Goal: Transaction & Acquisition: Purchase product/service

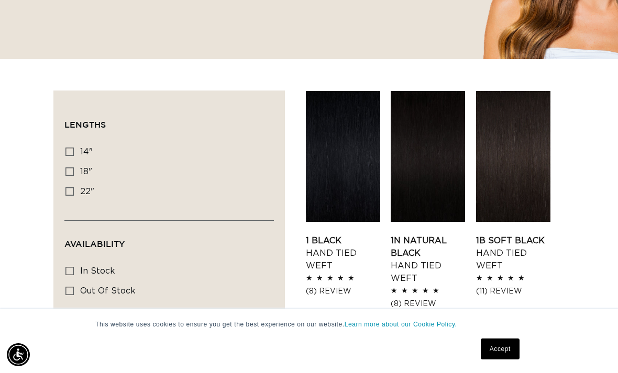
scroll to position [300, 0]
click at [73, 163] on label "18" 18" (35 products)" at bounding box center [165, 172] width 201 height 20
click at [73, 168] on input "18" 18" (35 products)" at bounding box center [69, 172] width 8 height 8
checkbox input "true"
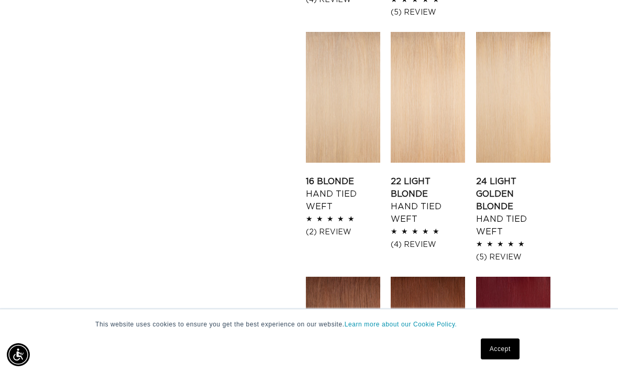
scroll to position [0, 543]
click at [449, 175] on link "22 Light Blonde Hand Tied Weft" at bounding box center [428, 200] width 74 height 50
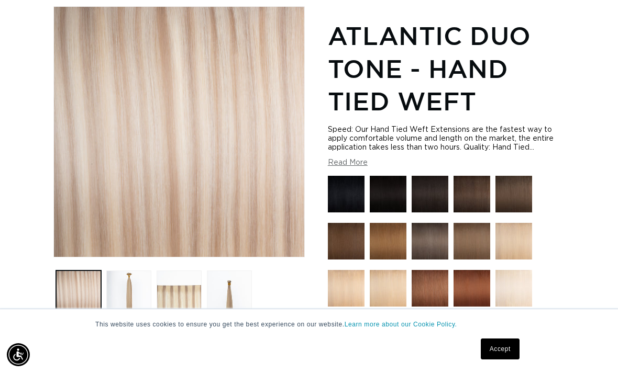
scroll to position [0, 543]
click at [511, 270] on img at bounding box center [513, 288] width 37 height 37
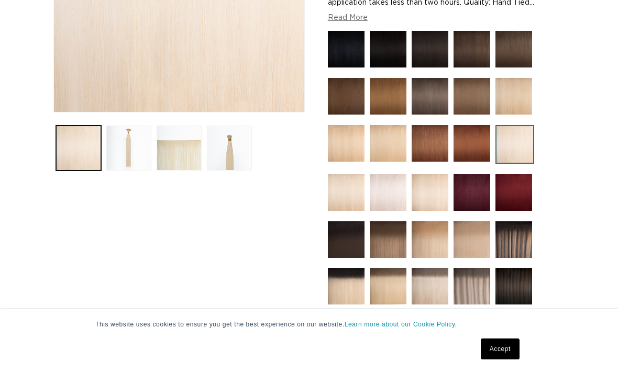
scroll to position [299, 0]
click at [474, 315] on img at bounding box center [471, 333] width 37 height 37
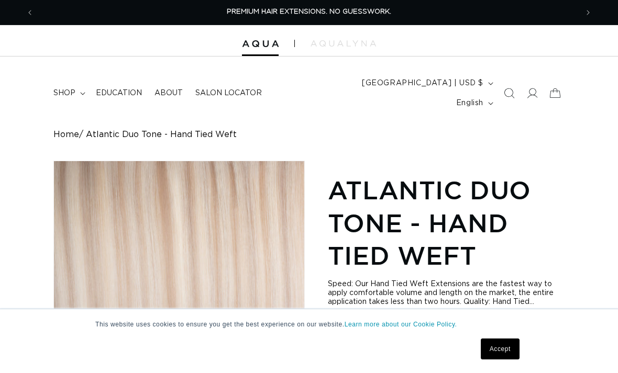
scroll to position [332, 0]
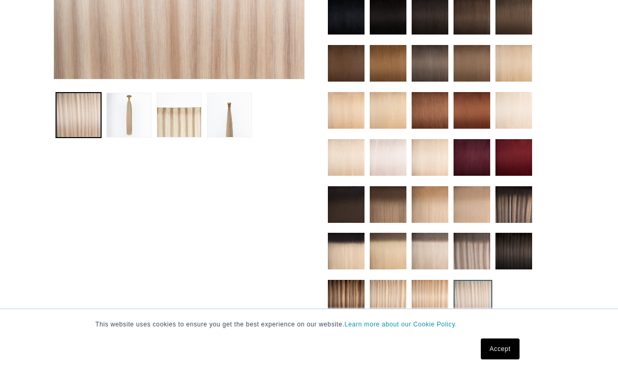
click at [474, 233] on img at bounding box center [471, 251] width 37 height 37
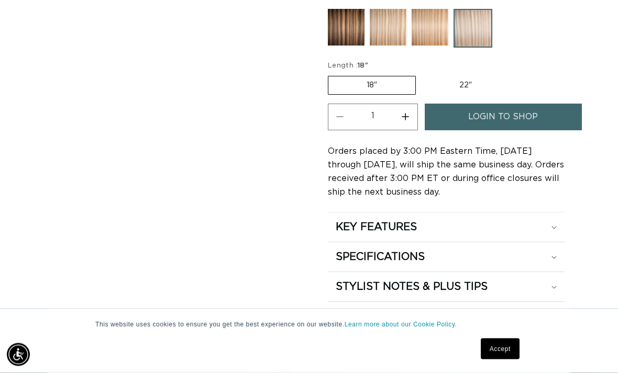
scroll to position [599, 0]
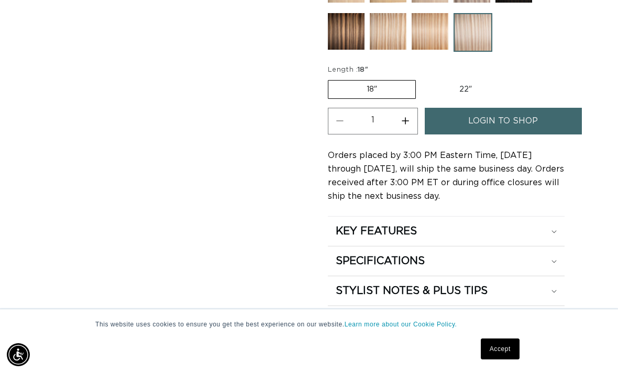
click at [510, 108] on span "login to shop" at bounding box center [503, 121] width 70 height 27
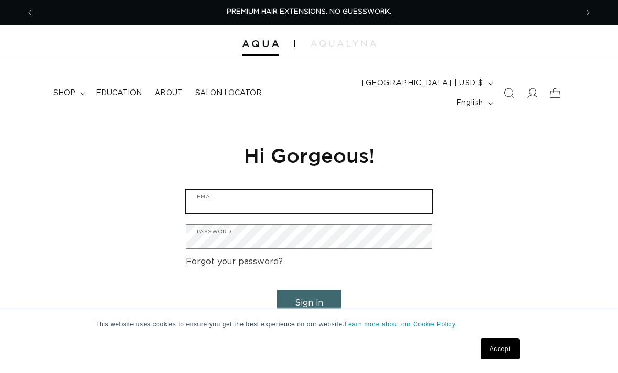
click at [382, 190] on input "Email" at bounding box center [308, 202] width 245 height 24
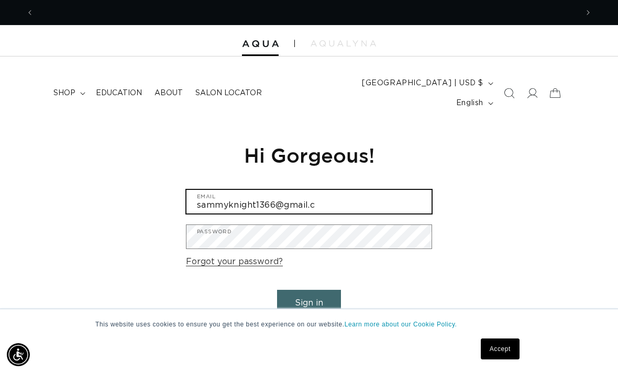
scroll to position [0, 543]
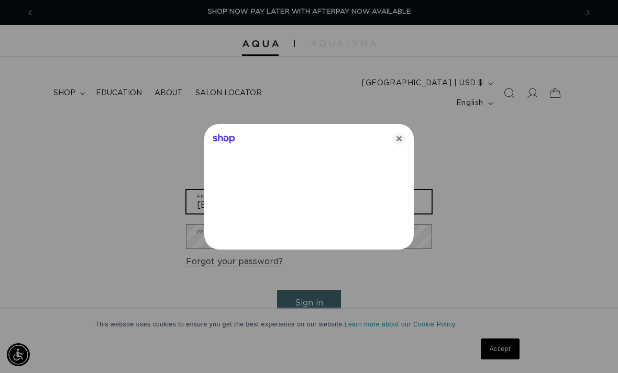
type input "[EMAIL_ADDRESS][DOMAIN_NAME]"
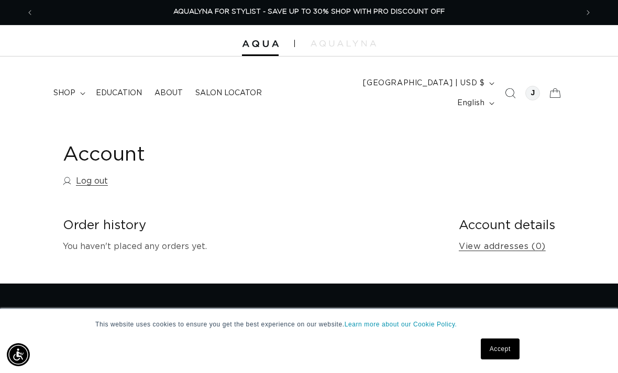
click at [496, 348] on link "Accept" at bounding box center [500, 349] width 39 height 21
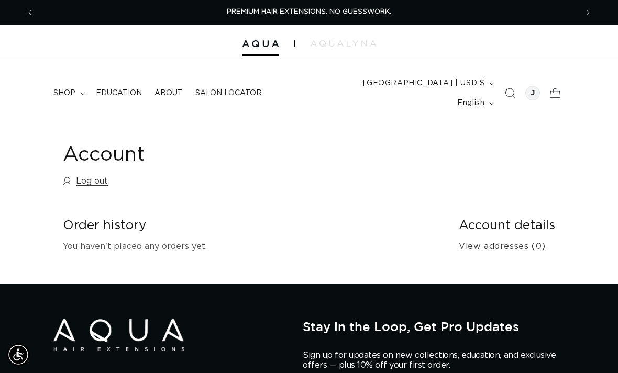
click at [74, 94] on summary "shop" at bounding box center [68, 93] width 42 height 22
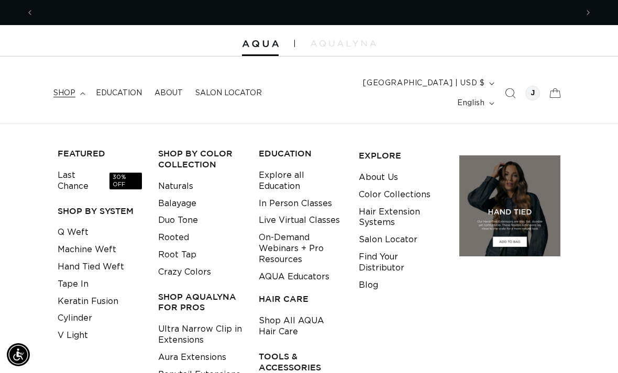
scroll to position [0, 543]
click at [81, 167] on link "Last Chance 30% OFF" at bounding box center [100, 181] width 84 height 28
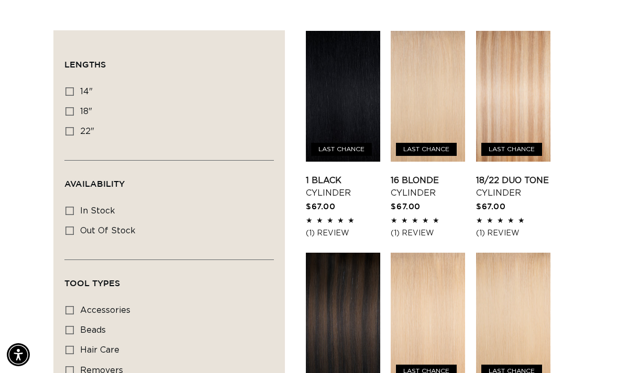
scroll to position [0, 543]
click at [80, 102] on label "18" 18" (22 products)" at bounding box center [165, 112] width 201 height 20
click at [74, 107] on input "18" 18" (22 products)" at bounding box center [69, 111] width 8 height 8
checkbox input "true"
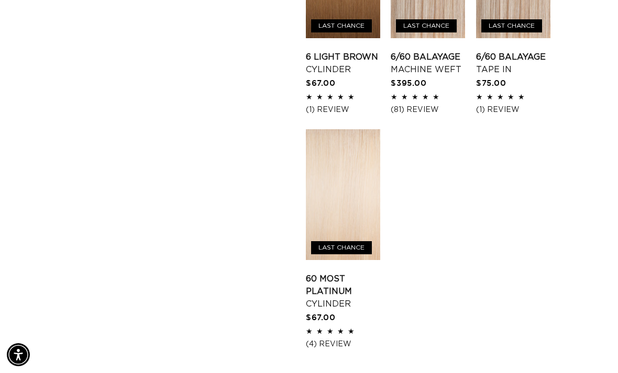
scroll to position [1483, 0]
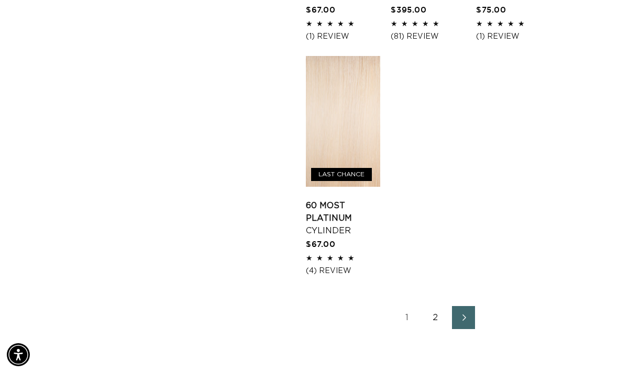
click at [353, 199] on link "60 Most Platinum Cylinder" at bounding box center [343, 218] width 74 height 38
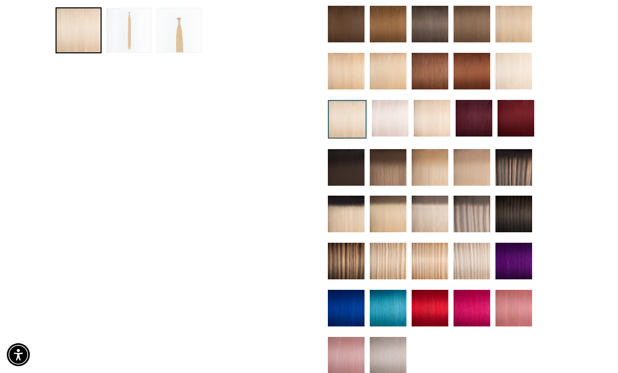
scroll to position [0, 543]
click at [479, 249] on img at bounding box center [471, 261] width 37 height 37
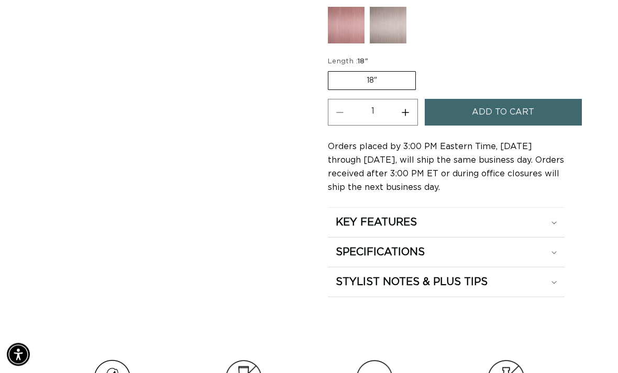
scroll to position [764, 0]
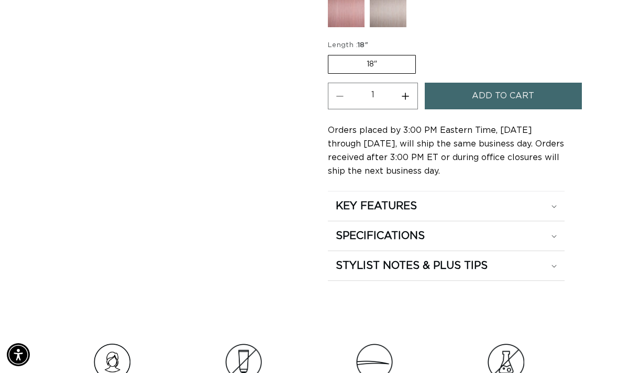
click at [501, 89] on span "Add to cart" at bounding box center [503, 96] width 62 height 27
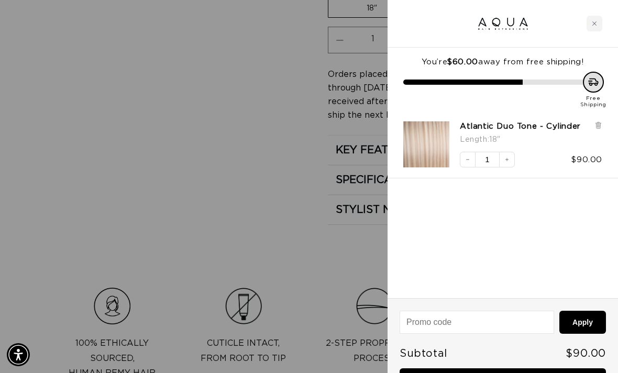
scroll to position [0, 1087]
